Goal: Task Accomplishment & Management: Complete application form

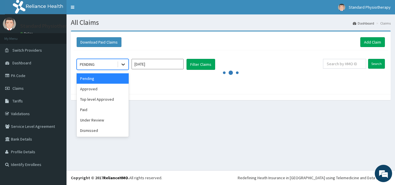
click at [123, 62] on icon at bounding box center [123, 65] width 6 height 6
click at [102, 93] on div "Approved" at bounding box center [103, 89] width 52 height 10
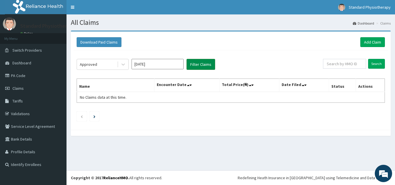
click at [201, 66] on button "Filter Claims" at bounding box center [200, 64] width 29 height 11
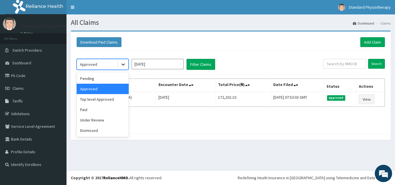
click at [123, 65] on icon at bounding box center [122, 65] width 3 height 2
click at [159, 64] on input "[DATE]" at bounding box center [157, 64] width 52 height 10
click at [122, 64] on icon at bounding box center [122, 65] width 3 height 2
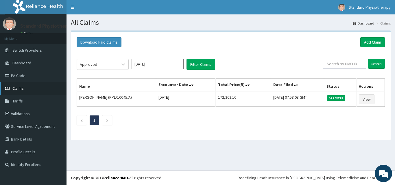
click at [29, 86] on link "Claims" at bounding box center [33, 88] width 66 height 13
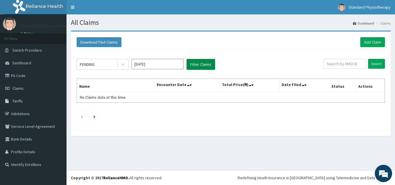
click at [196, 65] on button "Filter Claims" at bounding box center [200, 64] width 29 height 11
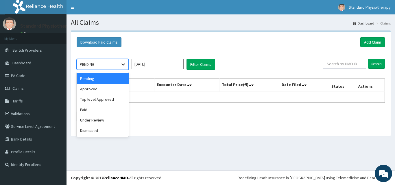
click at [122, 64] on icon at bounding box center [123, 65] width 6 height 6
click at [105, 86] on div "Approved" at bounding box center [103, 89] width 52 height 10
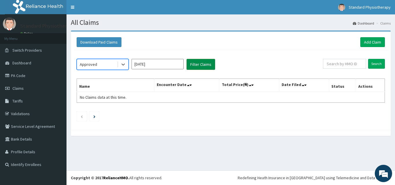
click at [197, 63] on button "Filter Claims" at bounding box center [200, 64] width 29 height 11
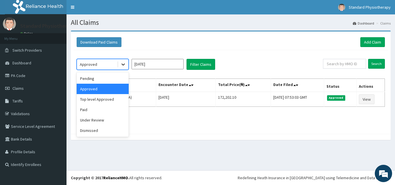
click at [122, 62] on icon at bounding box center [123, 65] width 6 height 6
click at [116, 113] on div "Paid" at bounding box center [103, 110] width 52 height 10
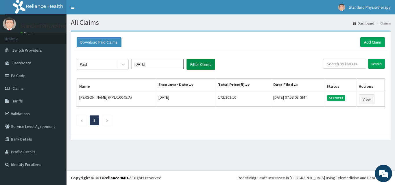
click at [203, 64] on button "Filter Claims" at bounding box center [200, 64] width 29 height 11
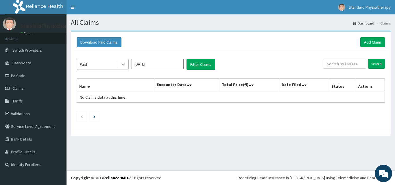
click at [122, 65] on icon at bounding box center [123, 65] width 6 height 6
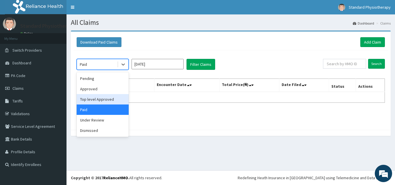
click at [115, 98] on div "Top level Approved" at bounding box center [103, 99] width 52 height 10
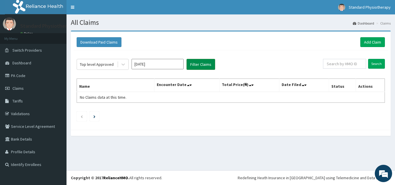
click at [202, 62] on button "Filter Claims" at bounding box center [200, 64] width 29 height 11
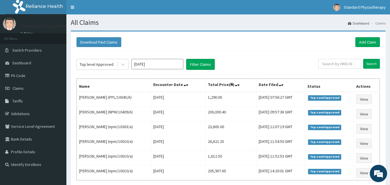
click at [148, 64] on input "[DATE]" at bounding box center [157, 64] width 52 height 10
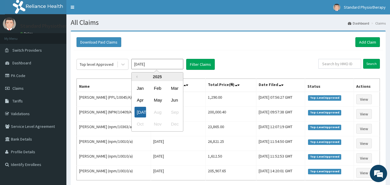
click at [140, 113] on div "Jul" at bounding box center [141, 112] width 12 height 11
click at [152, 65] on input "Jun 2025" at bounding box center [157, 64] width 52 height 10
click at [174, 97] on div "Jun" at bounding box center [175, 100] width 12 height 11
click at [152, 65] on input "May 2025" at bounding box center [157, 64] width 52 height 10
click at [142, 111] on div "Jul" at bounding box center [141, 112] width 12 height 11
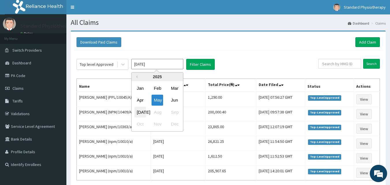
type input "Jun 2025"
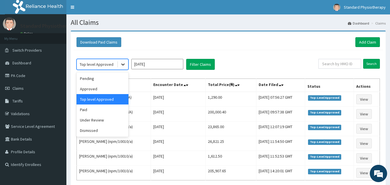
click at [122, 65] on icon at bounding box center [123, 65] width 6 height 6
click at [116, 98] on div "Top level Approved" at bounding box center [103, 99] width 52 height 10
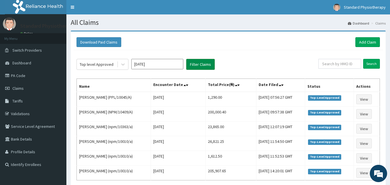
click at [203, 62] on button "Filter Claims" at bounding box center [200, 64] width 29 height 11
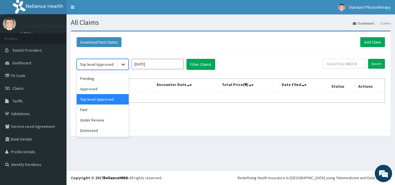
click at [122, 63] on icon at bounding box center [123, 65] width 6 height 6
click at [101, 111] on div "Paid" at bounding box center [103, 110] width 52 height 10
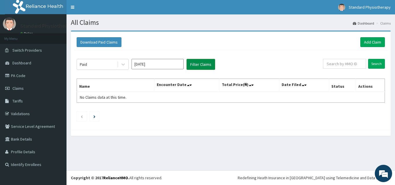
click at [196, 64] on button "Filter Claims" at bounding box center [200, 64] width 29 height 11
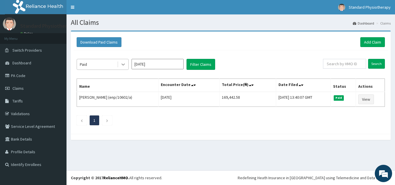
click at [124, 63] on icon at bounding box center [123, 65] width 6 height 6
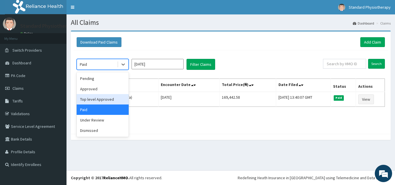
click at [106, 100] on div "Top level Approved" at bounding box center [103, 99] width 52 height 10
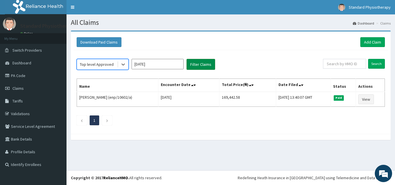
click at [199, 62] on button "Filter Claims" at bounding box center [200, 64] width 29 height 11
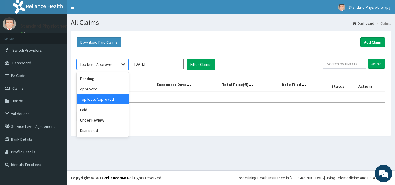
click at [122, 65] on icon at bounding box center [122, 65] width 3 height 2
click at [103, 92] on div "Approved" at bounding box center [103, 89] width 52 height 10
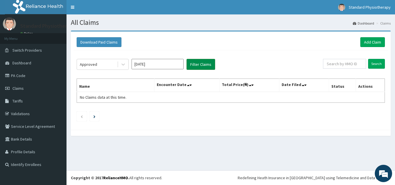
click at [196, 64] on button "Filter Claims" at bounding box center [200, 64] width 29 height 11
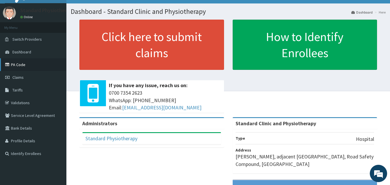
click at [27, 68] on link "PA Code" at bounding box center [33, 64] width 66 height 13
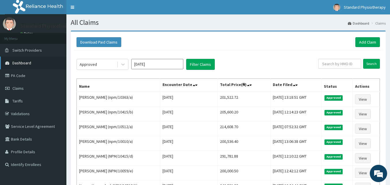
click at [30, 62] on span "Dashboard" at bounding box center [21, 62] width 19 height 5
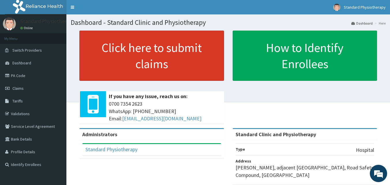
click at [118, 53] on link "Click here to submit claims" at bounding box center [151, 56] width 145 height 50
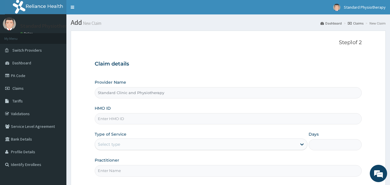
click at [122, 118] on input "HMO ID" at bounding box center [228, 118] width 267 height 11
click at [100, 117] on input "HMO ID" at bounding box center [228, 118] width 267 height 11
click at [107, 120] on input "npm10415/" at bounding box center [228, 118] width 267 height 11
click at [120, 120] on input "npm/10415/" at bounding box center [228, 118] width 267 height 11
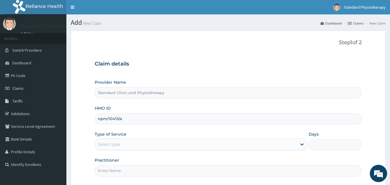
type input "npm/10415/a"
click at [105, 143] on div "Select type" at bounding box center [109, 145] width 22 height 6
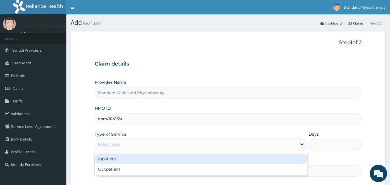
click at [110, 158] on div "Inpatient" at bounding box center [201, 159] width 213 height 10
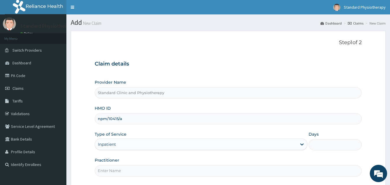
click at [316, 145] on input "Days" at bounding box center [335, 144] width 53 height 11
type input "2"
click at [109, 172] on input "Practitioner" at bounding box center [228, 170] width 267 height 11
type input "d"
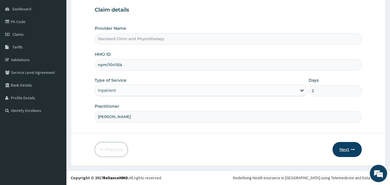
type input "DR SANI MUSA"
click at [345, 148] on button "Next" at bounding box center [347, 149] width 29 height 15
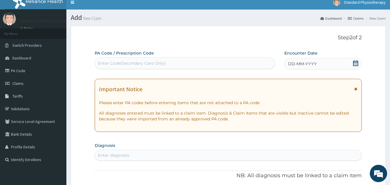
scroll to position [0, 0]
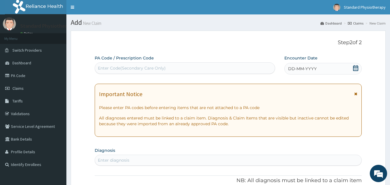
click at [101, 66] on div "Enter Code(Secondary Care Only)" at bounding box center [132, 68] width 68 height 6
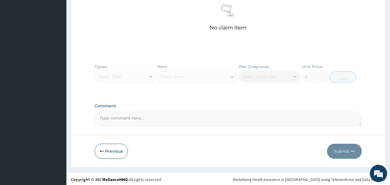
scroll to position [230, 0]
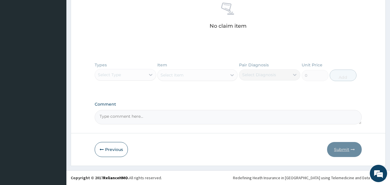
type input "PA/94BE99"
click at [355, 93] on div "Types Select Type Item Select Item Pair Diagnosis Select Diagnosis Unit Price 0…" at bounding box center [228, 76] width 267 height 34
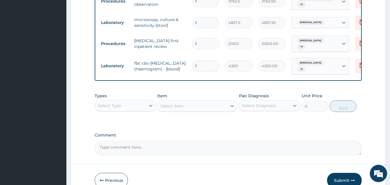
scroll to position [492, 0]
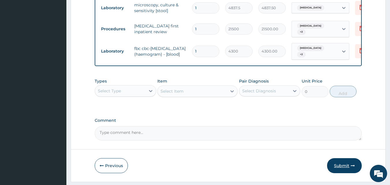
click at [343, 158] on button "Submit" at bounding box center [344, 165] width 35 height 15
